Goal: Complete application form

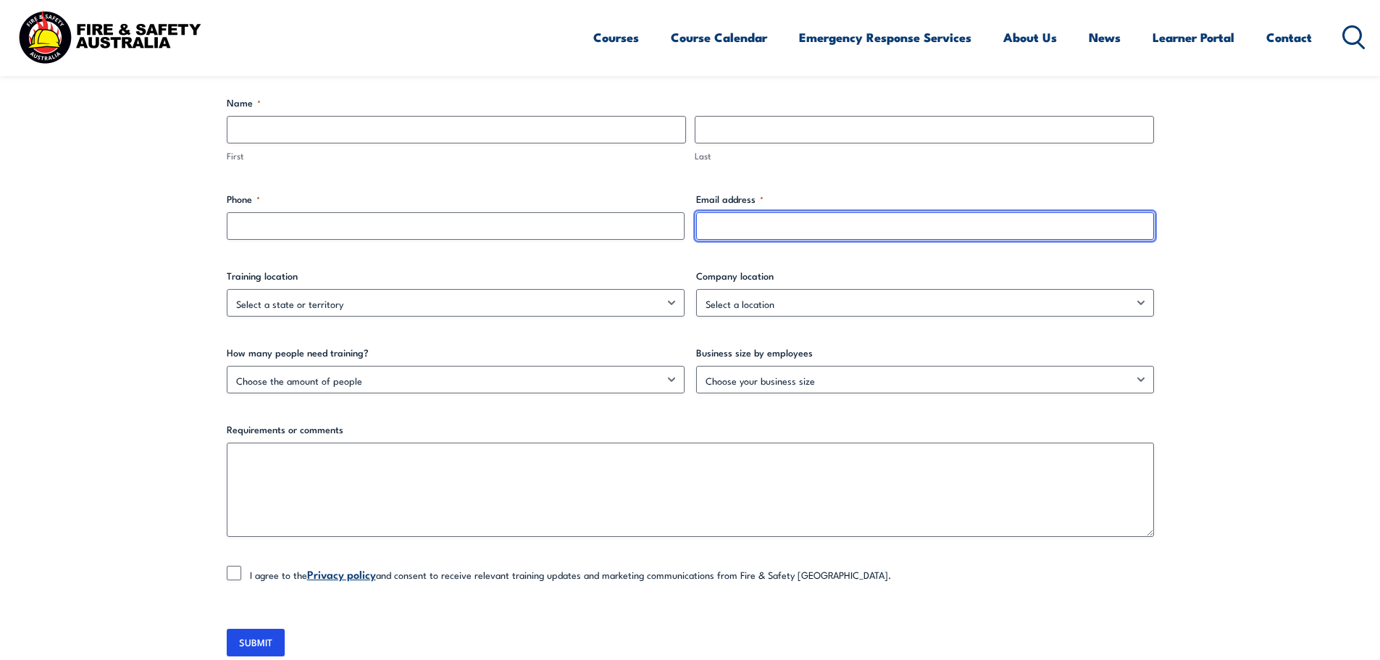
click at [896, 227] on input "Email address *" at bounding box center [925, 226] width 458 height 28
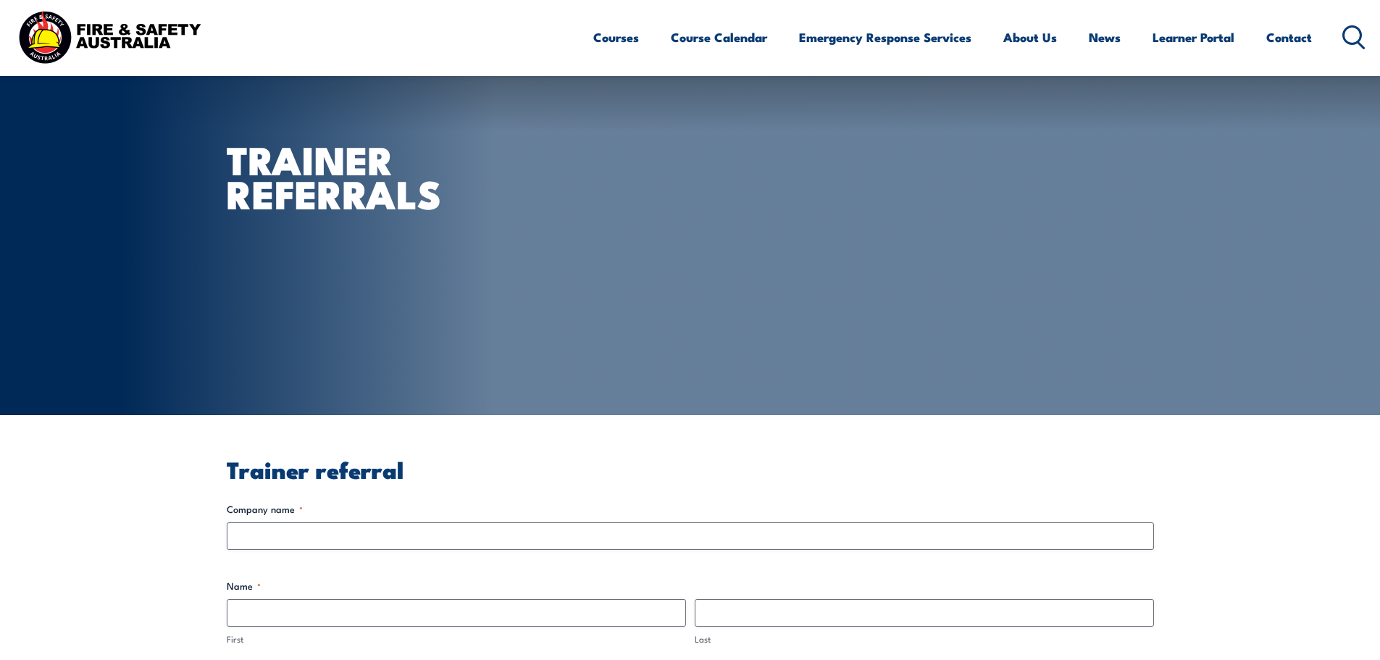
scroll to position [222, 0]
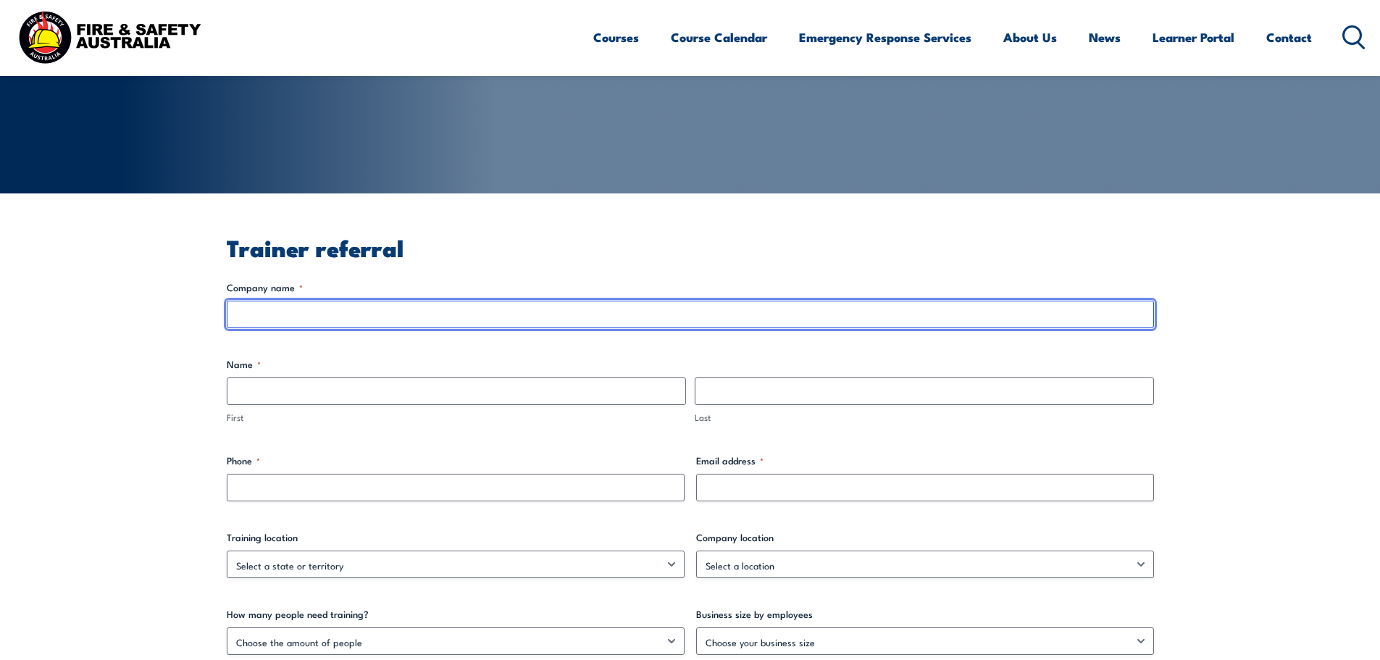
click at [887, 316] on input "Company name *" at bounding box center [690, 315] width 927 height 28
type input "test"
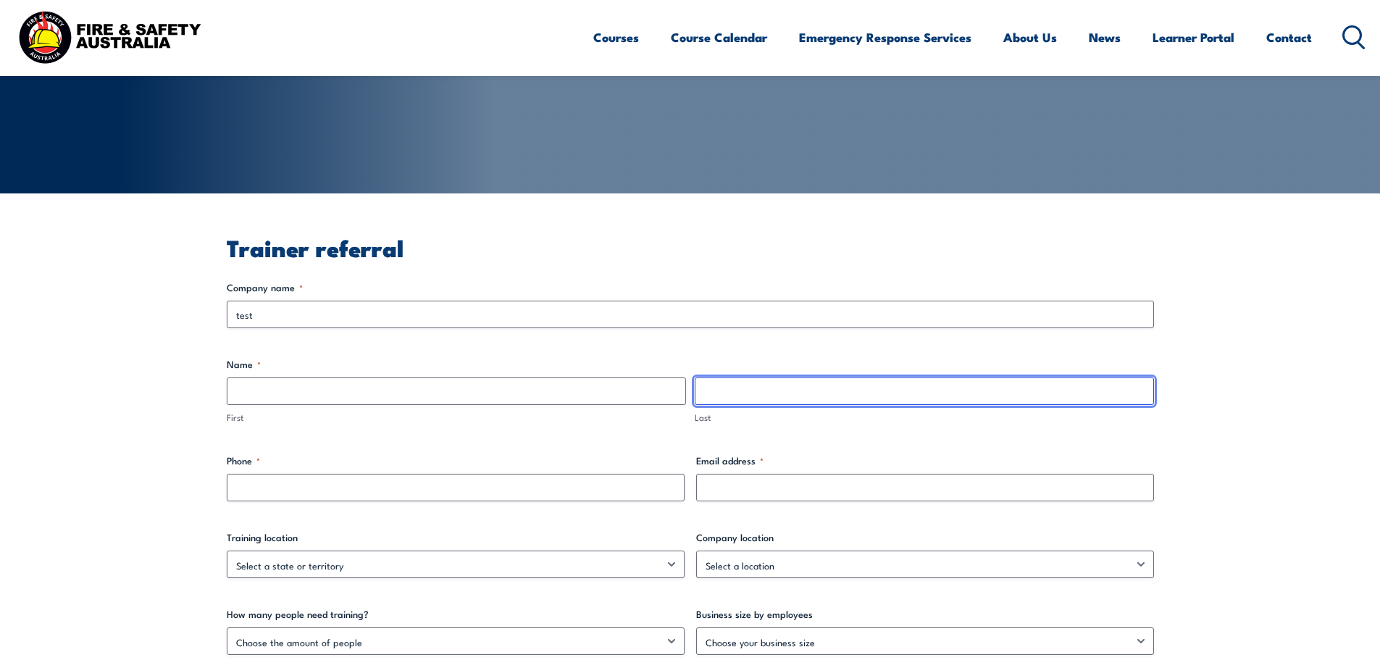
click at [834, 395] on input "Last" at bounding box center [924, 392] width 459 height 28
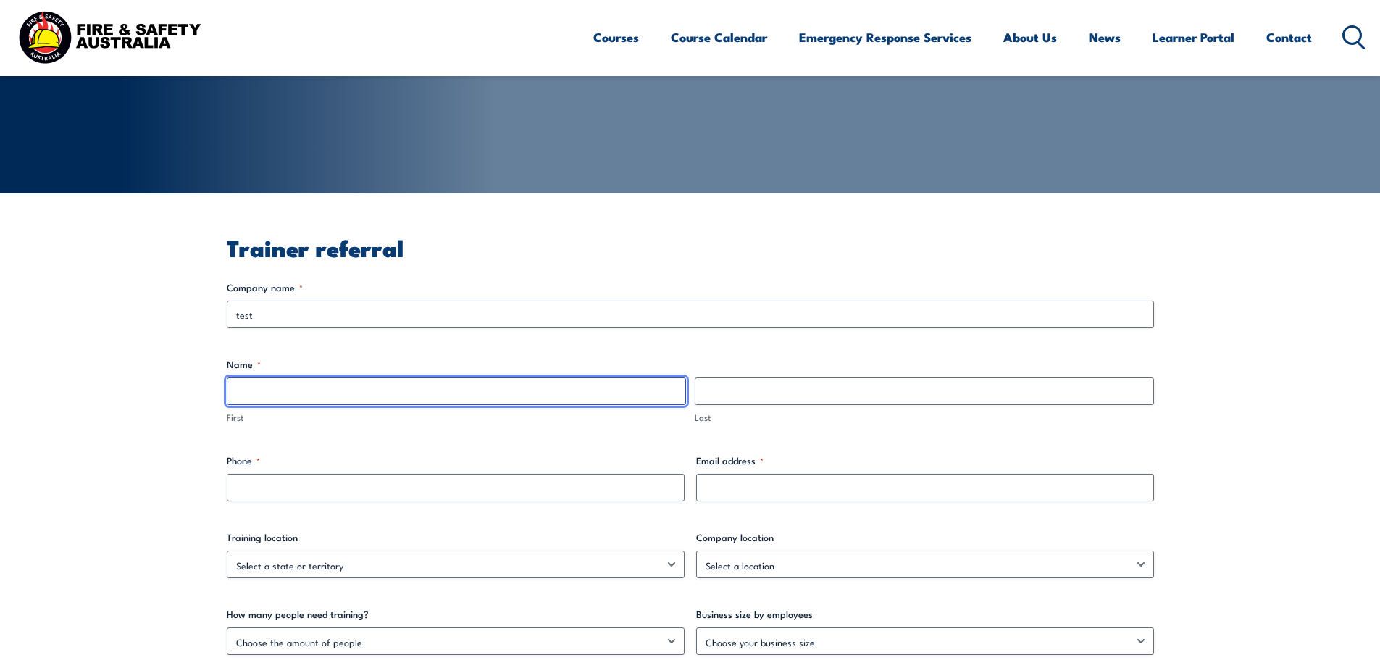
click at [564, 395] on input "First" at bounding box center [456, 392] width 459 height 28
type input "asdf"
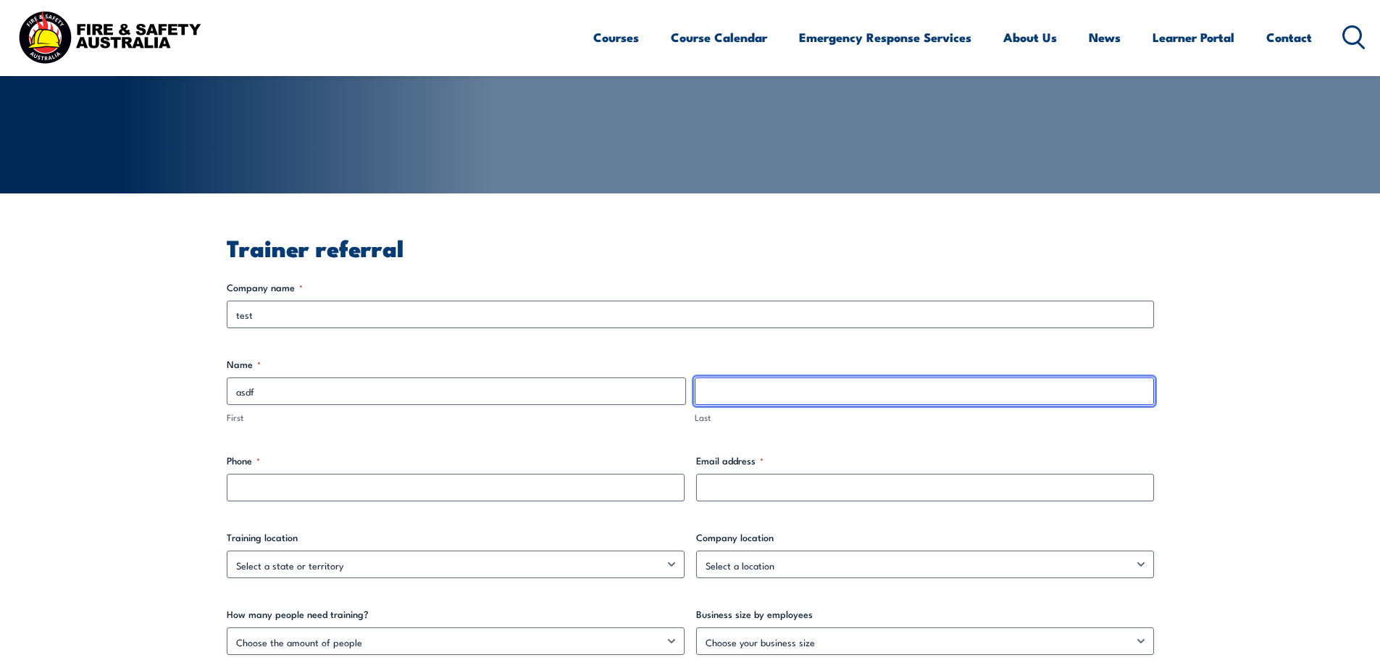
click at [746, 393] on input "Last" at bounding box center [924, 392] width 459 height 28
type input "asdf"
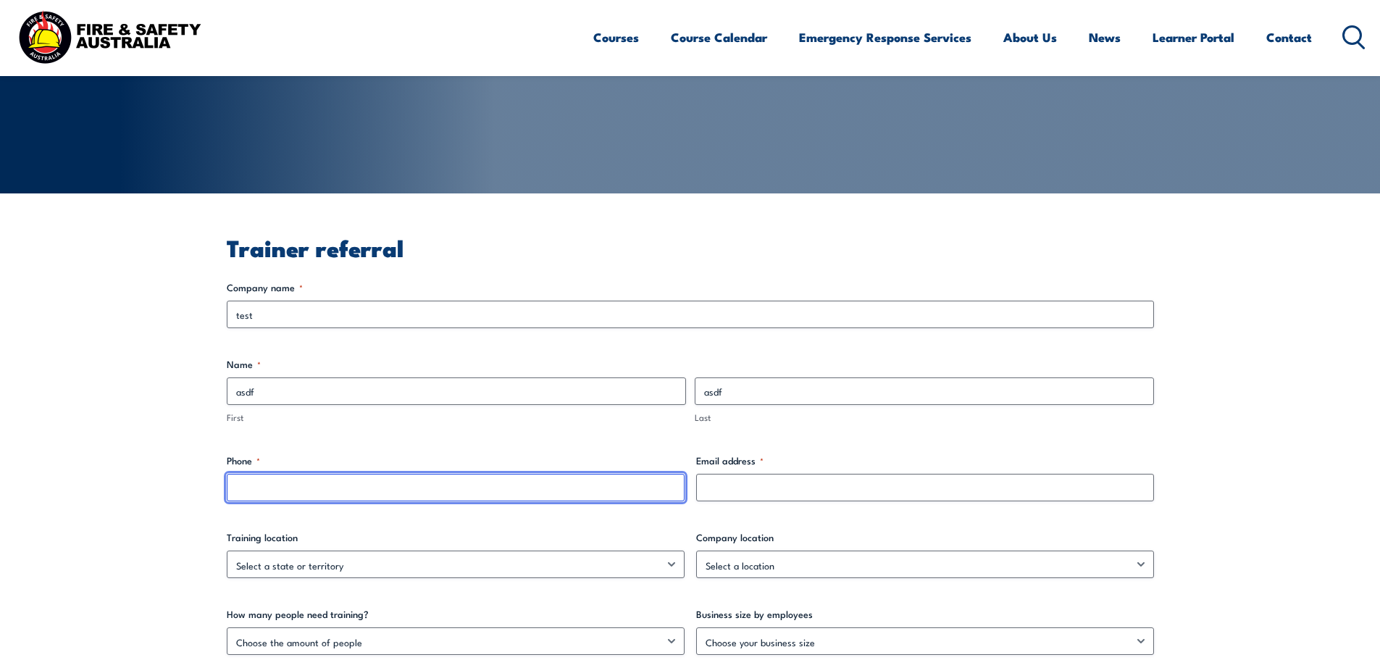
click at [587, 483] on input "Phone *" at bounding box center [456, 488] width 458 height 28
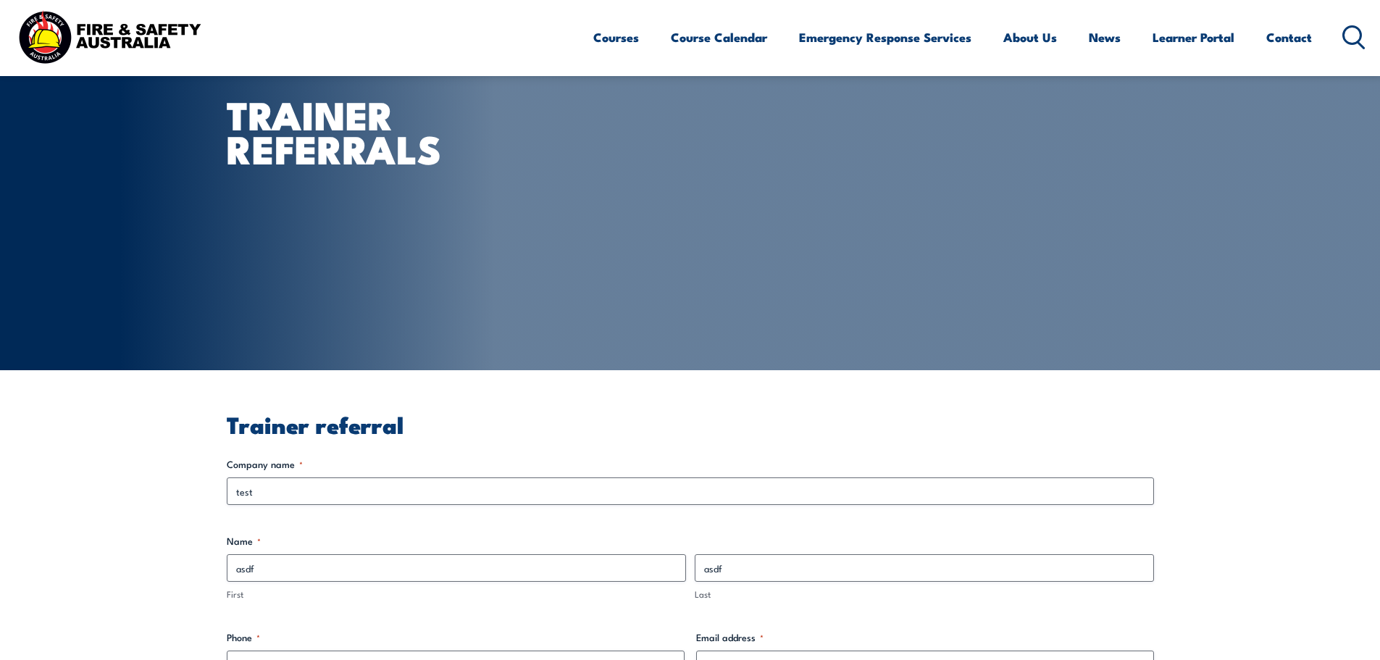
scroll to position [0, 0]
